Goal: Check status: Check status

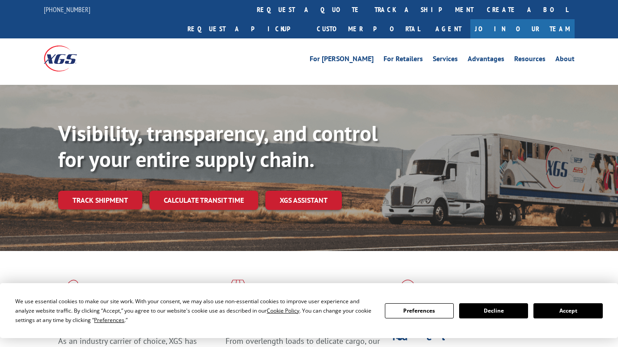
click at [368, 12] on link "track a shipment" at bounding box center [424, 9] width 112 height 19
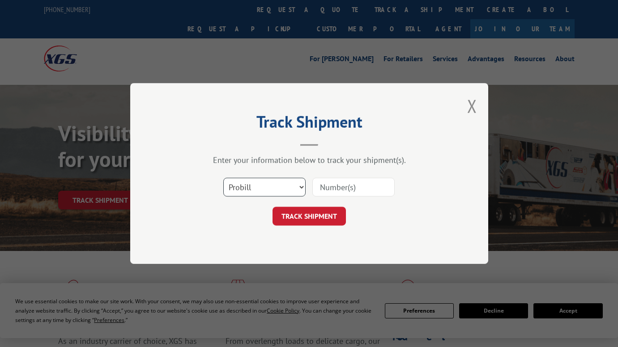
select select "bol"
click option "BOL" at bounding box center [0, 0] width 0 height 0
click at [334, 181] on input at bounding box center [353, 187] width 82 height 19
type input "CP-030561.A"
click button "TRACK SHIPMENT" at bounding box center [308, 216] width 73 height 19
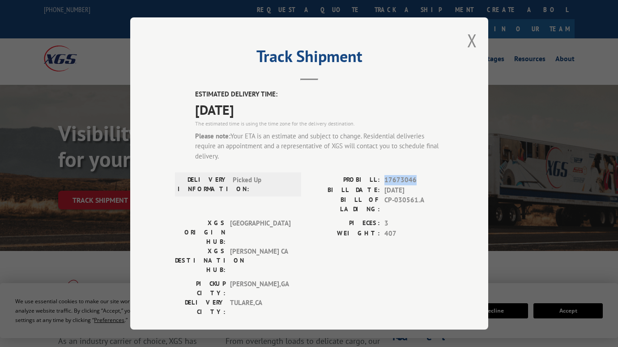
drag, startPoint x: 385, startPoint y: 179, endPoint x: 415, endPoint y: 180, distance: 30.0
click at [415, 180] on span "17673046" at bounding box center [413, 180] width 59 height 10
copy span "17673046"
click at [467, 43] on button "Close modal" at bounding box center [472, 41] width 10 height 24
